Goal: Task Accomplishment & Management: Manage account settings

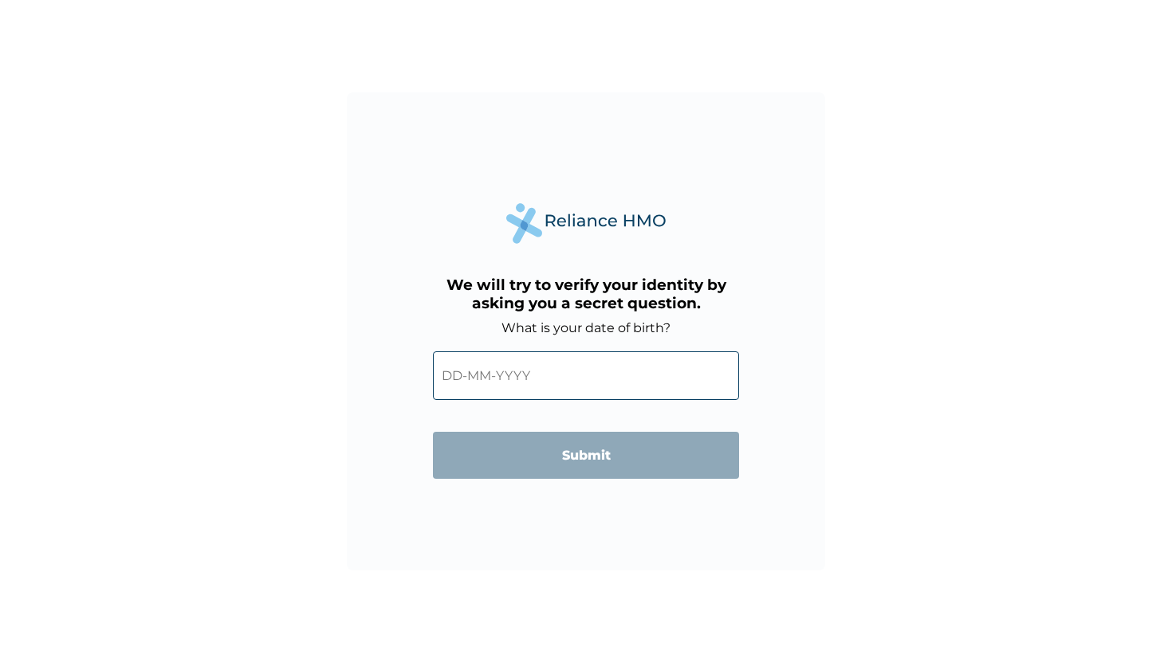
click at [532, 394] on input "text" at bounding box center [586, 376] width 306 height 49
click at [569, 321] on label "What is your date of birth?" at bounding box center [585, 327] width 169 height 15
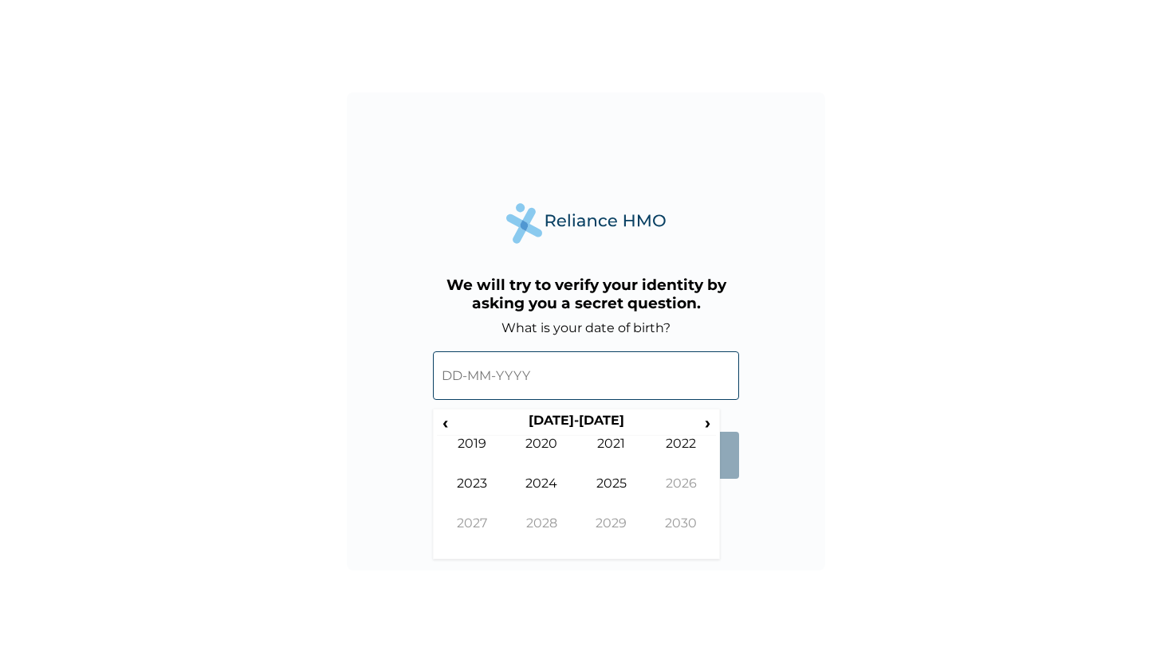
click at [520, 381] on input "text" at bounding box center [586, 376] width 306 height 49
click at [451, 420] on span "‹" at bounding box center [445, 423] width 17 height 20
click at [709, 428] on span "›" at bounding box center [708, 423] width 18 height 20
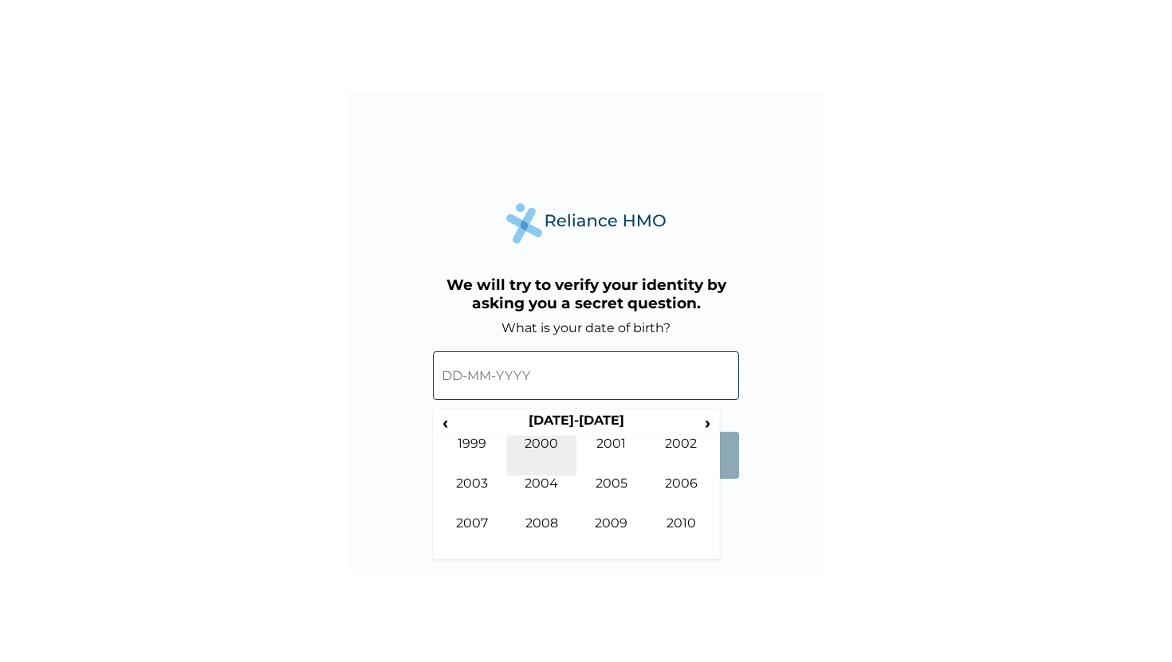
click at [550, 440] on td "2000" at bounding box center [542, 456] width 70 height 40
click at [492, 490] on td "May" at bounding box center [472, 496] width 70 height 40
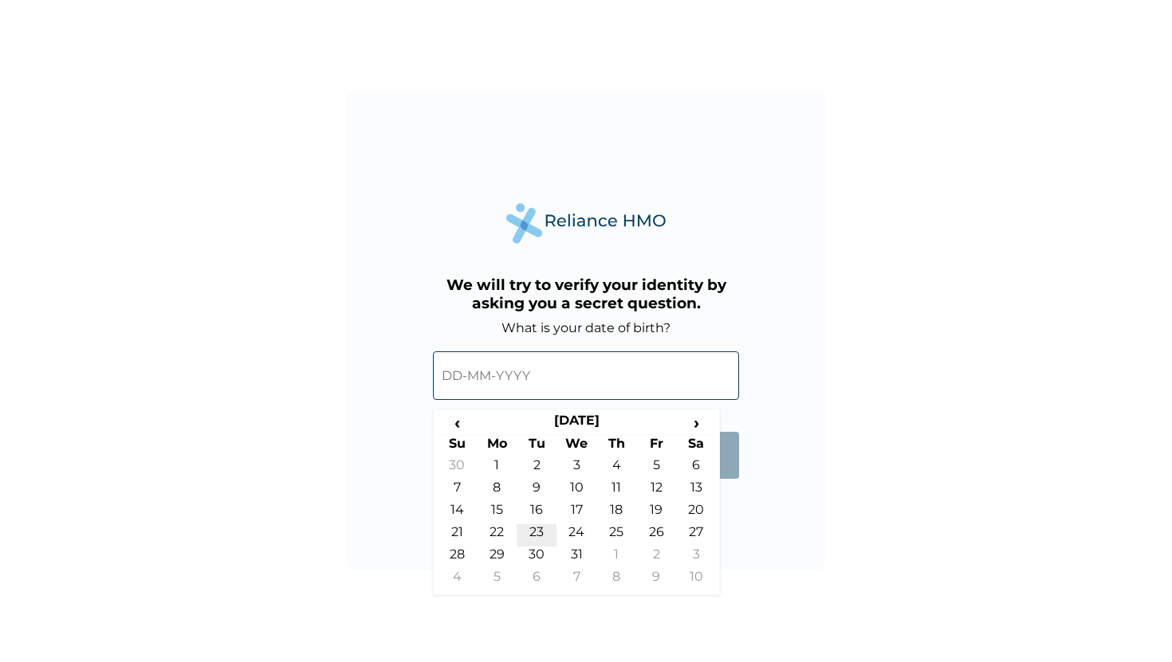
click at [540, 535] on td "23" at bounding box center [537, 535] width 40 height 22
type input "[DATE]"
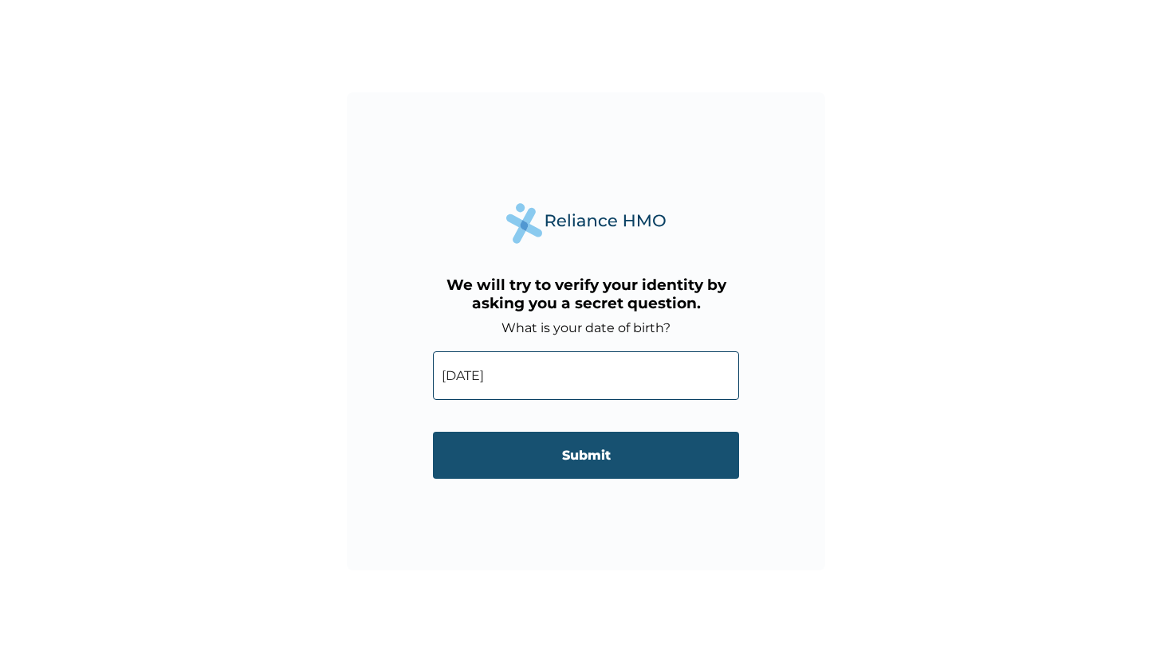
click at [571, 461] on input "Submit" at bounding box center [586, 455] width 306 height 47
